Goal: Task Accomplishment & Management: Manage account settings

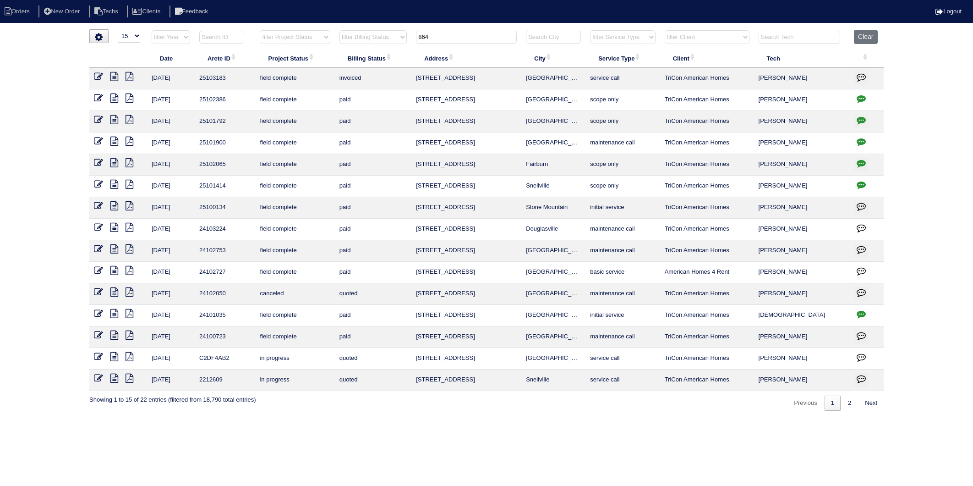
select select "15"
click at [870, 33] on button "Clear" at bounding box center [865, 37] width 23 height 14
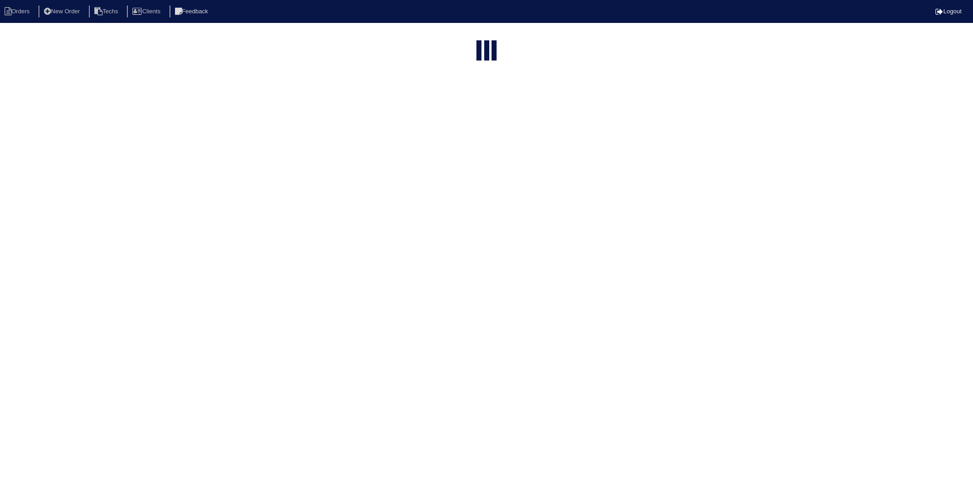
select select "15"
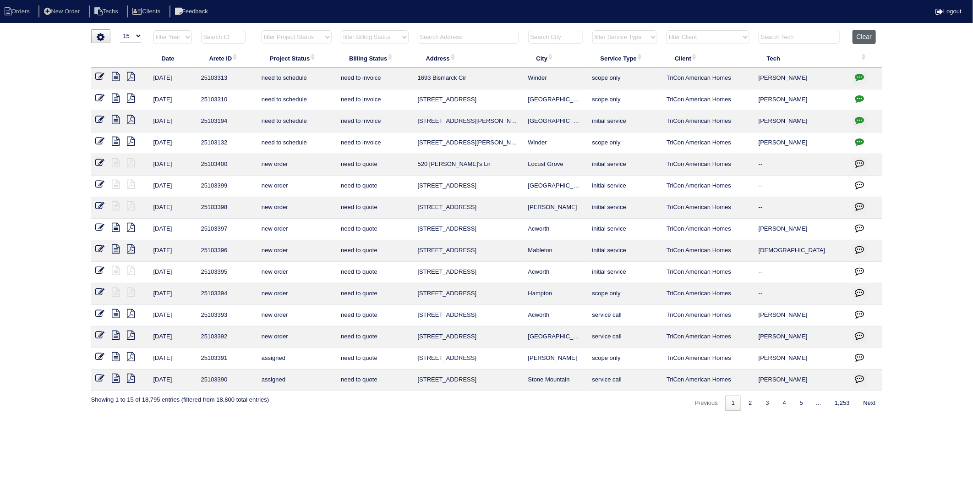
drag, startPoint x: 871, startPoint y: 38, endPoint x: 530, endPoint y: 39, distance: 341.3
click at [870, 38] on button "Clear" at bounding box center [864, 37] width 23 height 14
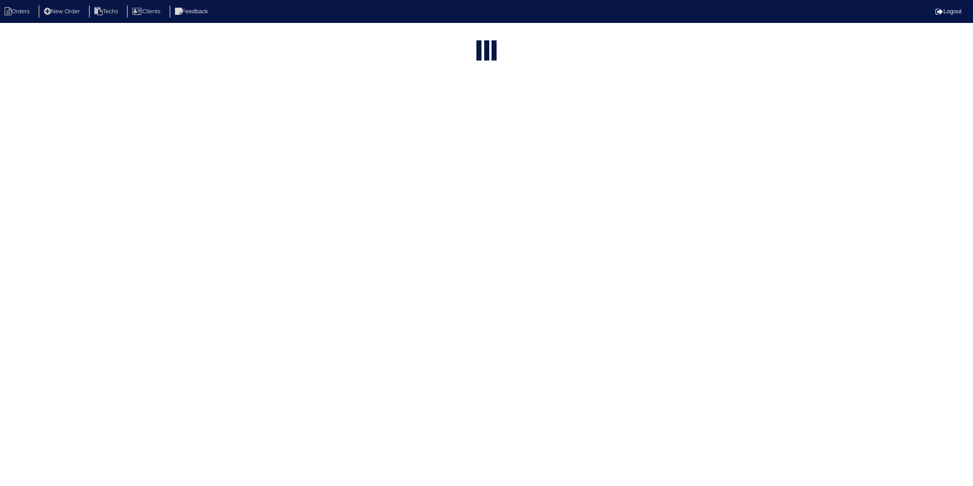
select select "15"
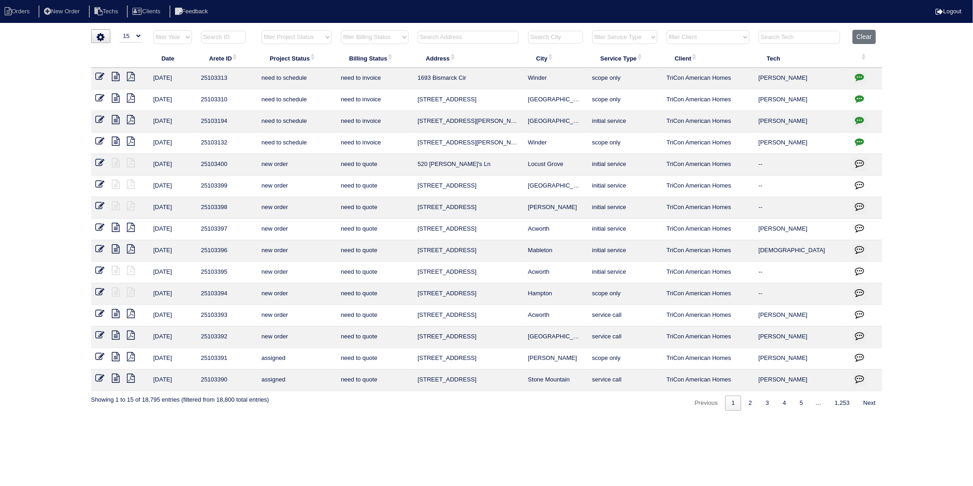
click at [445, 38] on input "text" at bounding box center [468, 37] width 101 height 13
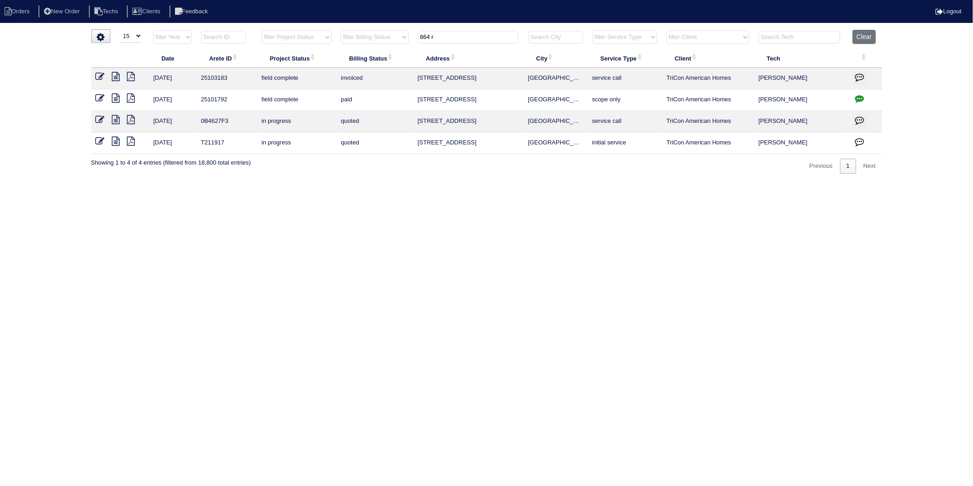
type input "864 r"
click at [94, 78] on td at bounding box center [120, 79] width 58 height 22
click at [98, 77] on icon at bounding box center [100, 76] width 9 height 9
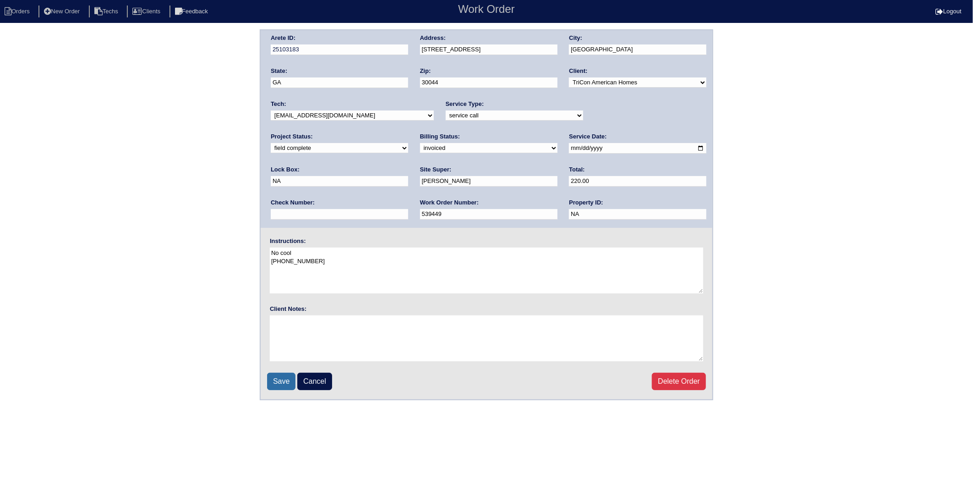
click at [283, 379] on input "Save" at bounding box center [281, 380] width 28 height 17
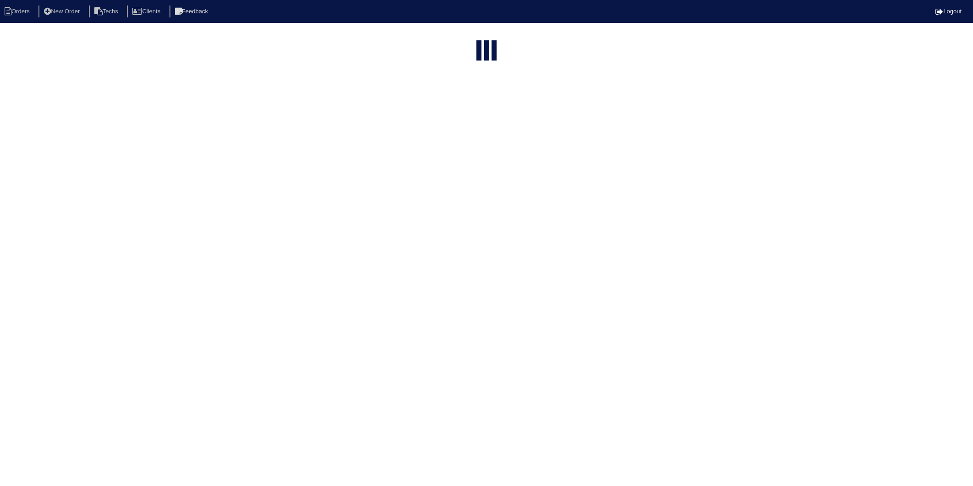
select select "15"
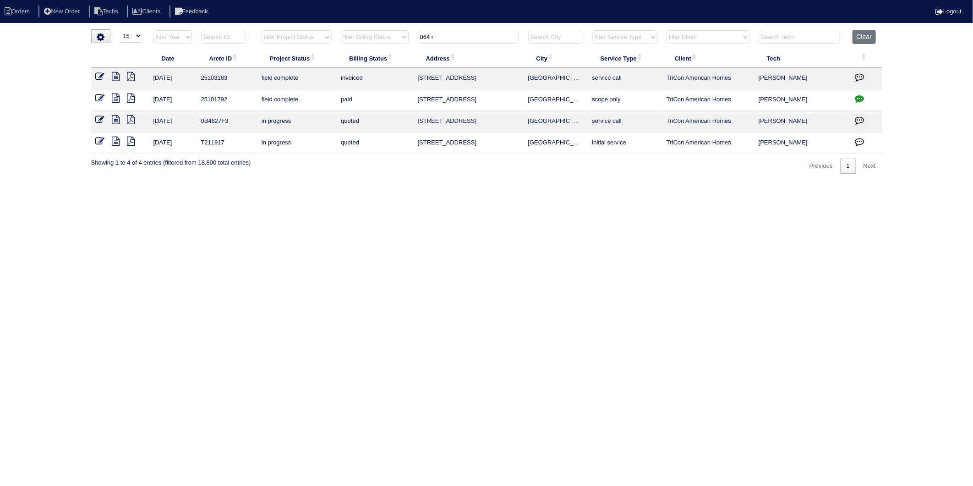
drag, startPoint x: 454, startPoint y: 37, endPoint x: 400, endPoint y: 49, distance: 55.1
click at [400, 49] on table "Date Arete ID Project Status Billing Status Address City Service Type Client Te…" at bounding box center [486, 92] width 791 height 124
type input "6561"
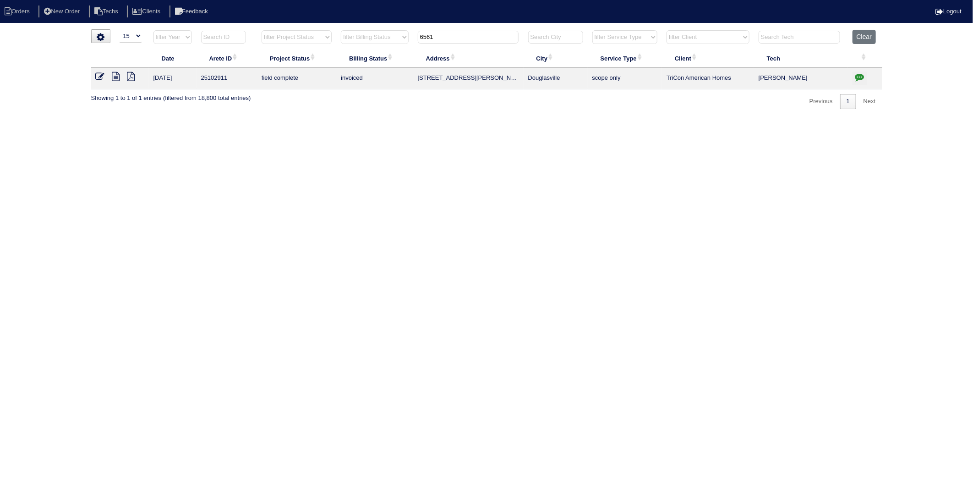
click at [113, 75] on icon at bounding box center [116, 76] width 8 height 9
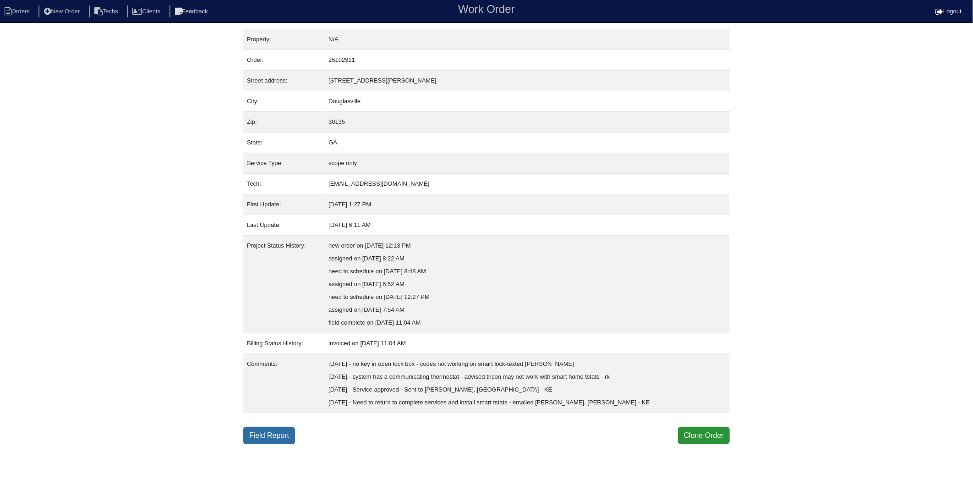
click at [277, 433] on link "Field Report" at bounding box center [269, 435] width 52 height 17
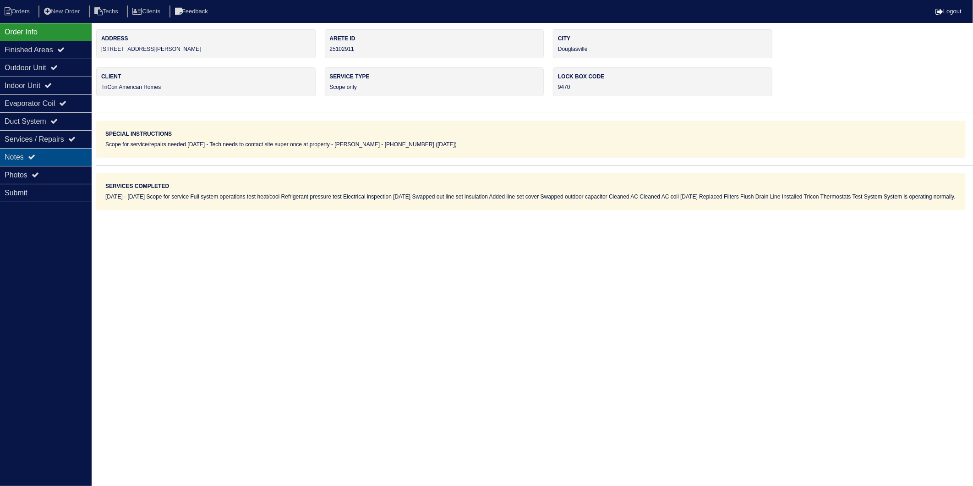
click at [22, 158] on div "Notes" at bounding box center [46, 157] width 92 height 18
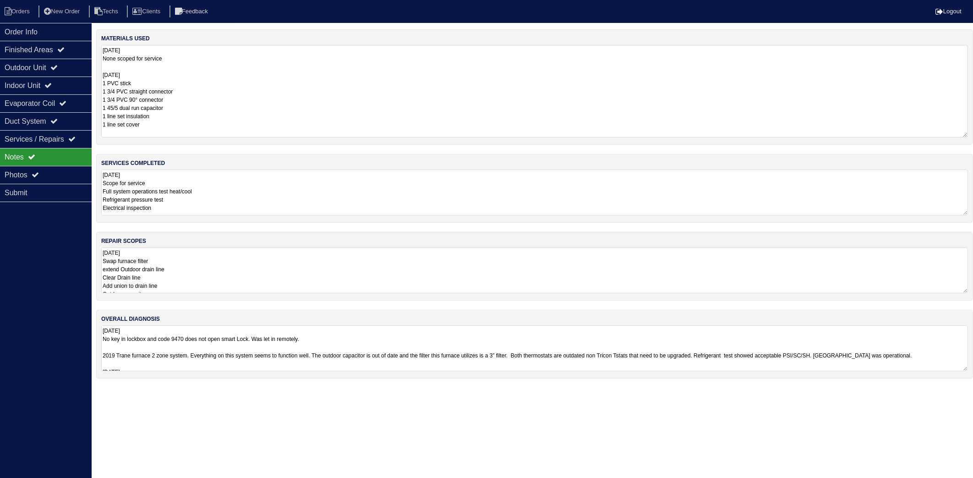
click at [173, 71] on textarea "[DATE] None scoped for service [DATE] 1 PVC stick 1 3/4 PVC straight connector …" at bounding box center [534, 91] width 867 height 93
click at [211, 190] on textarea "08/08/2025 Scope for service Full system operations test heat/cool Refrigerant …" at bounding box center [534, 193] width 867 height 46
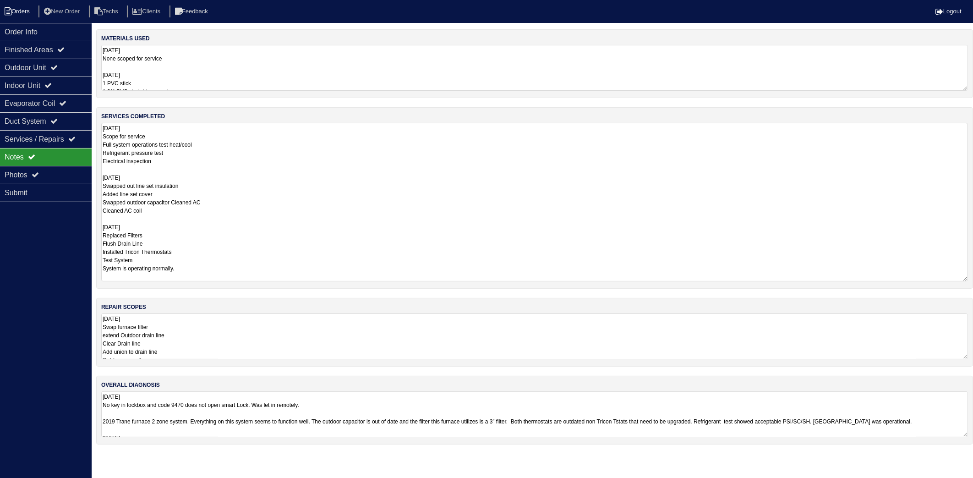
click at [27, 14] on li "Orders" at bounding box center [18, 11] width 37 height 12
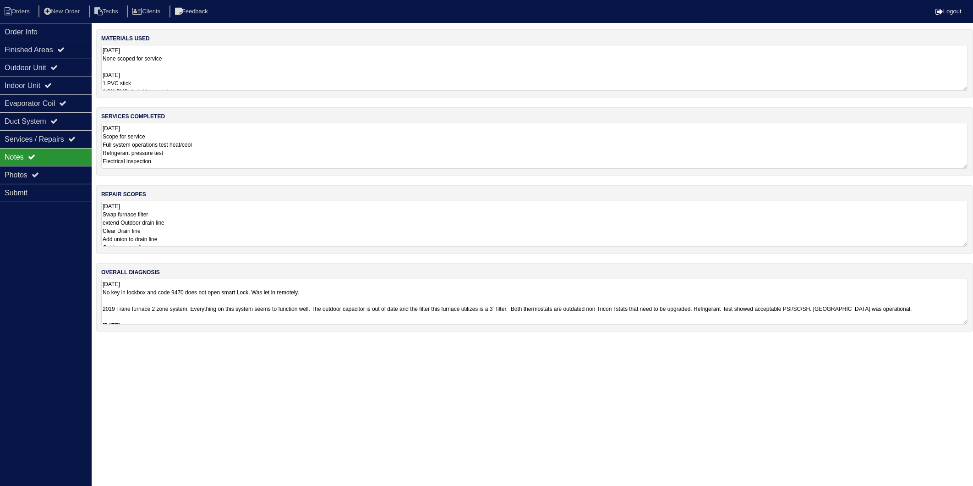
select select "15"
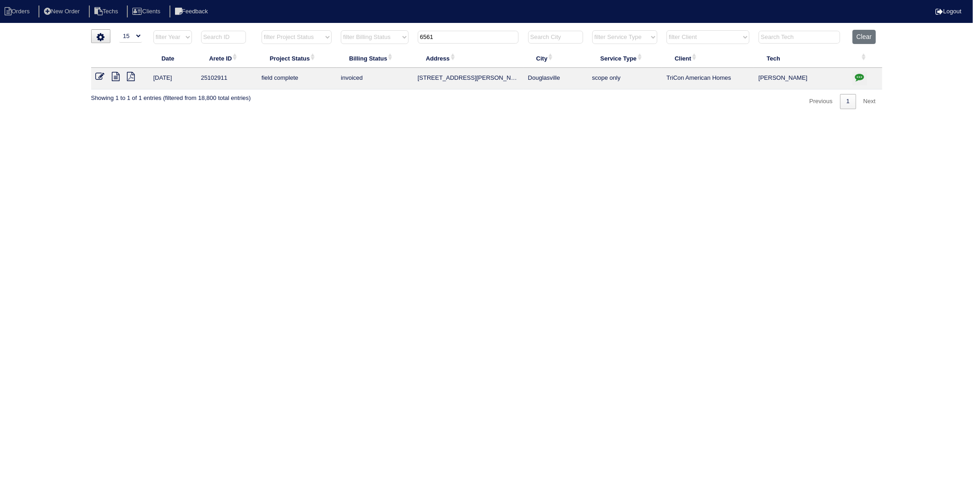
drag, startPoint x: 866, startPoint y: 34, endPoint x: 716, endPoint y: 39, distance: 150.3
click at [867, 34] on button "Clear" at bounding box center [864, 37] width 23 height 14
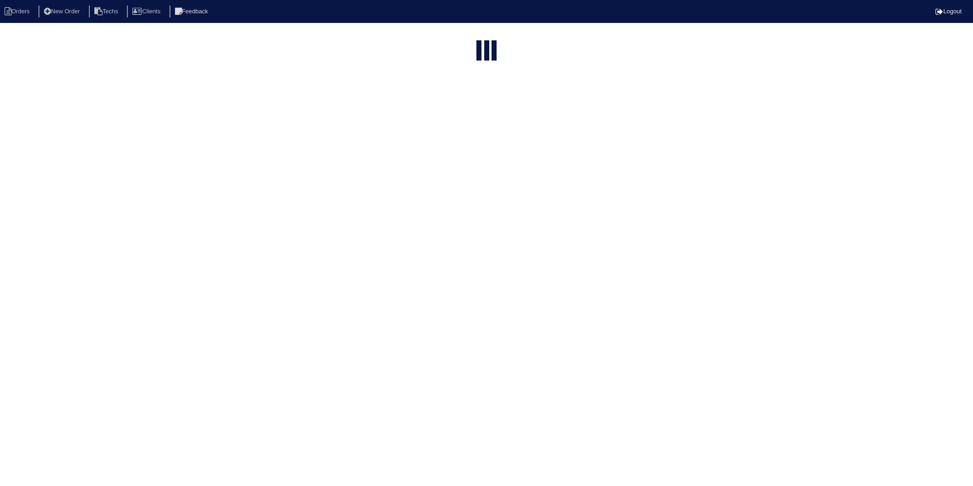
select select "15"
